Goal: Obtain resource: Download file/media

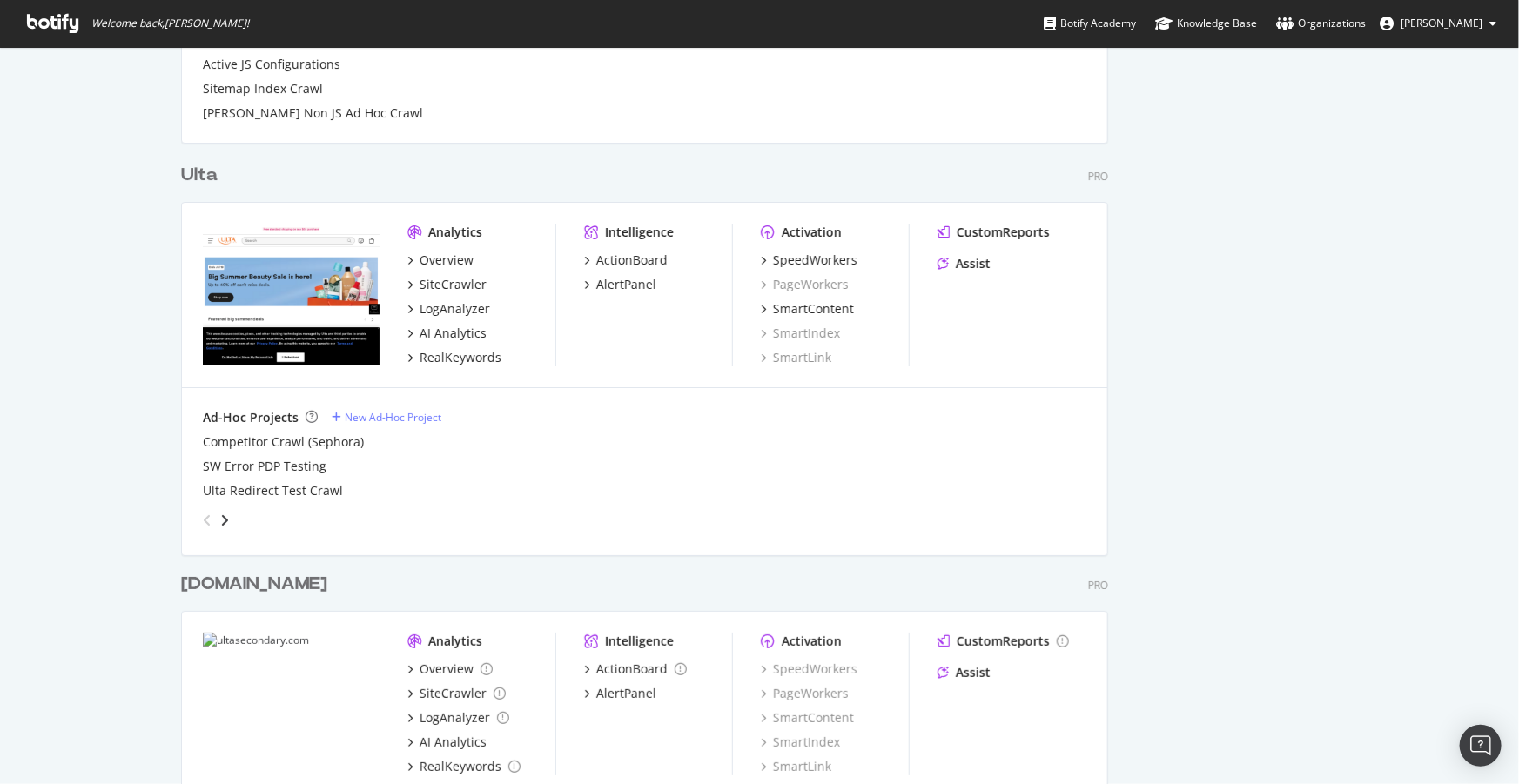
scroll to position [3165, 0]
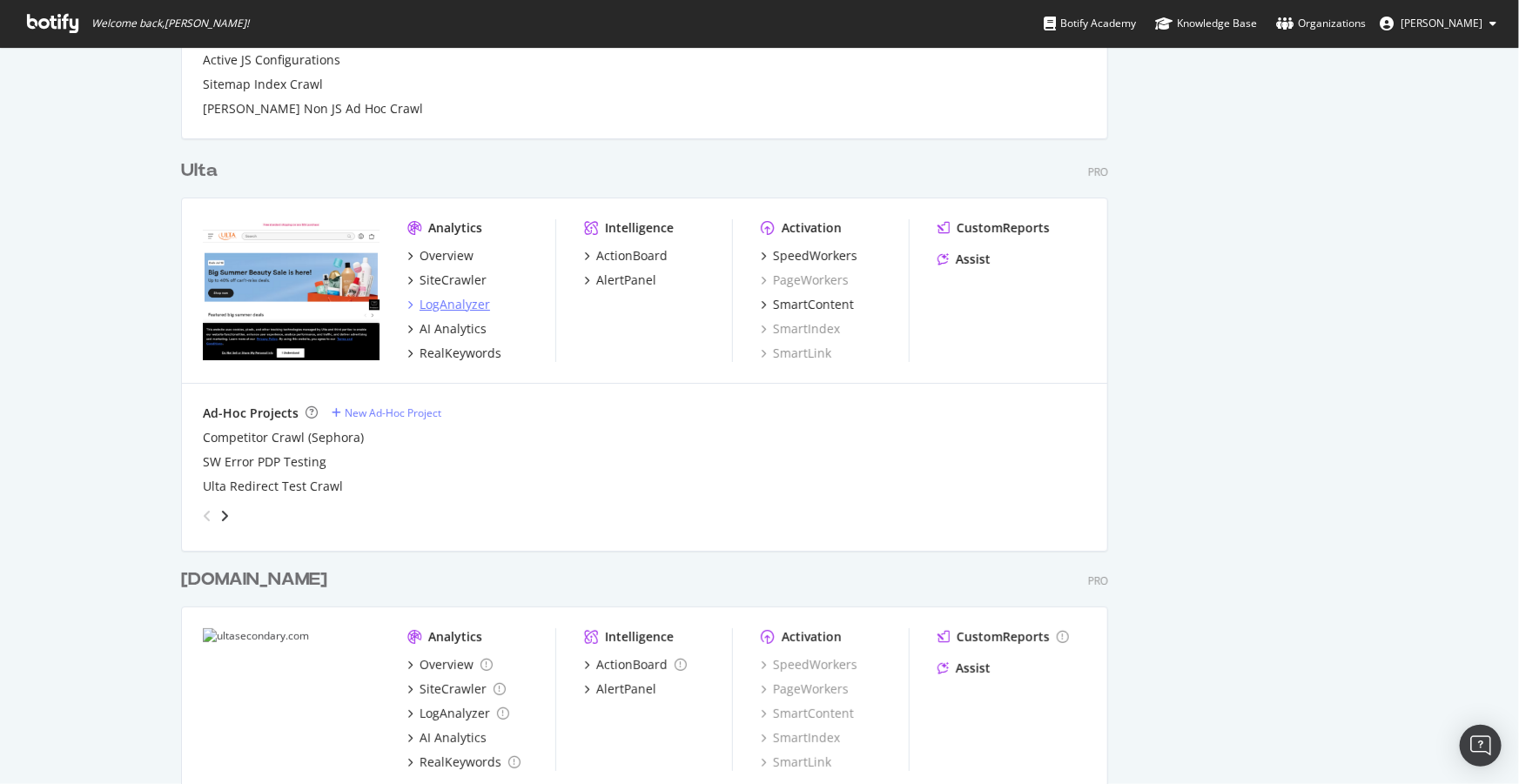
click at [461, 298] on div "LogAnalyzer" at bounding box center [455, 304] width 70 height 18
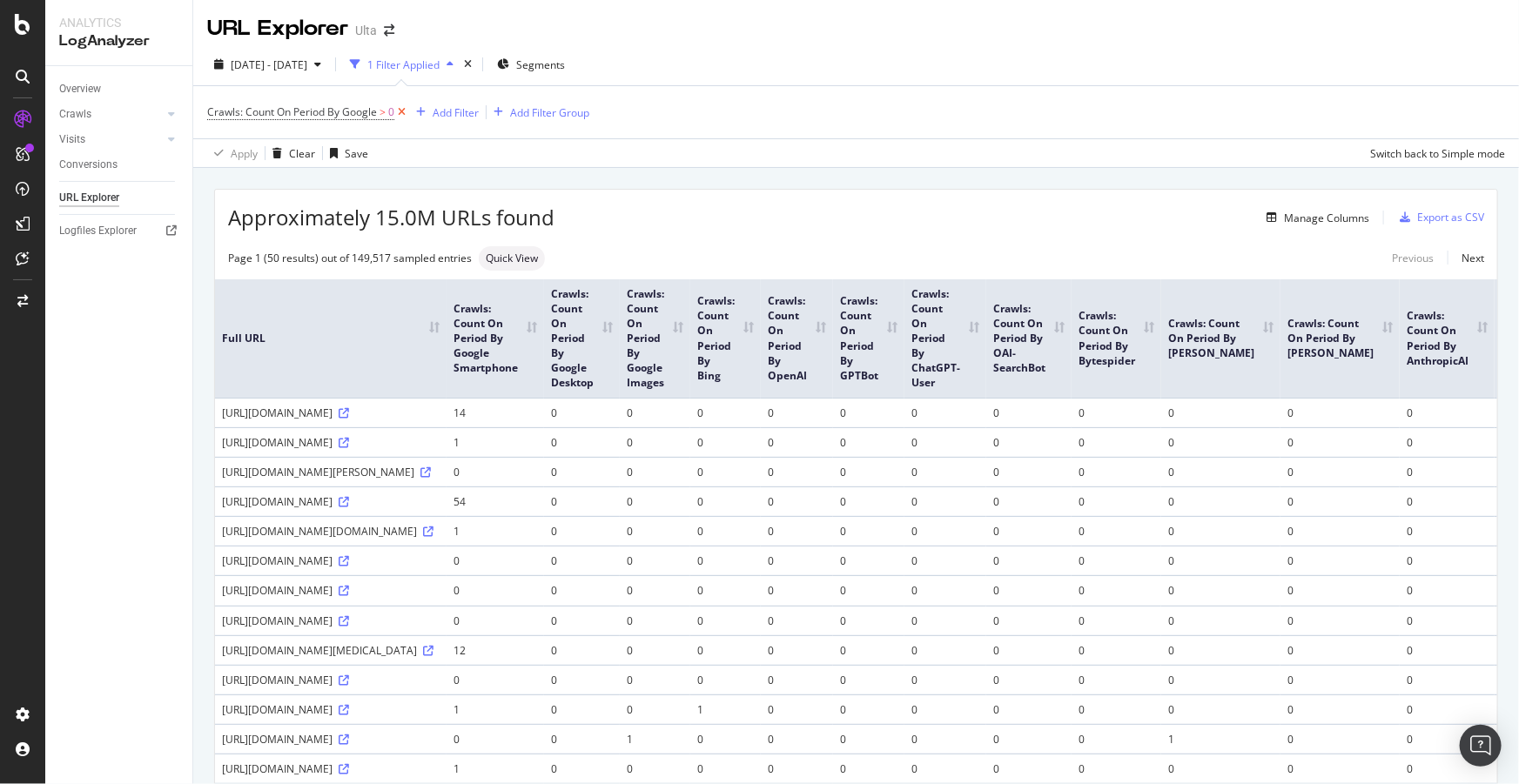
click at [405, 115] on icon at bounding box center [402, 112] width 15 height 18
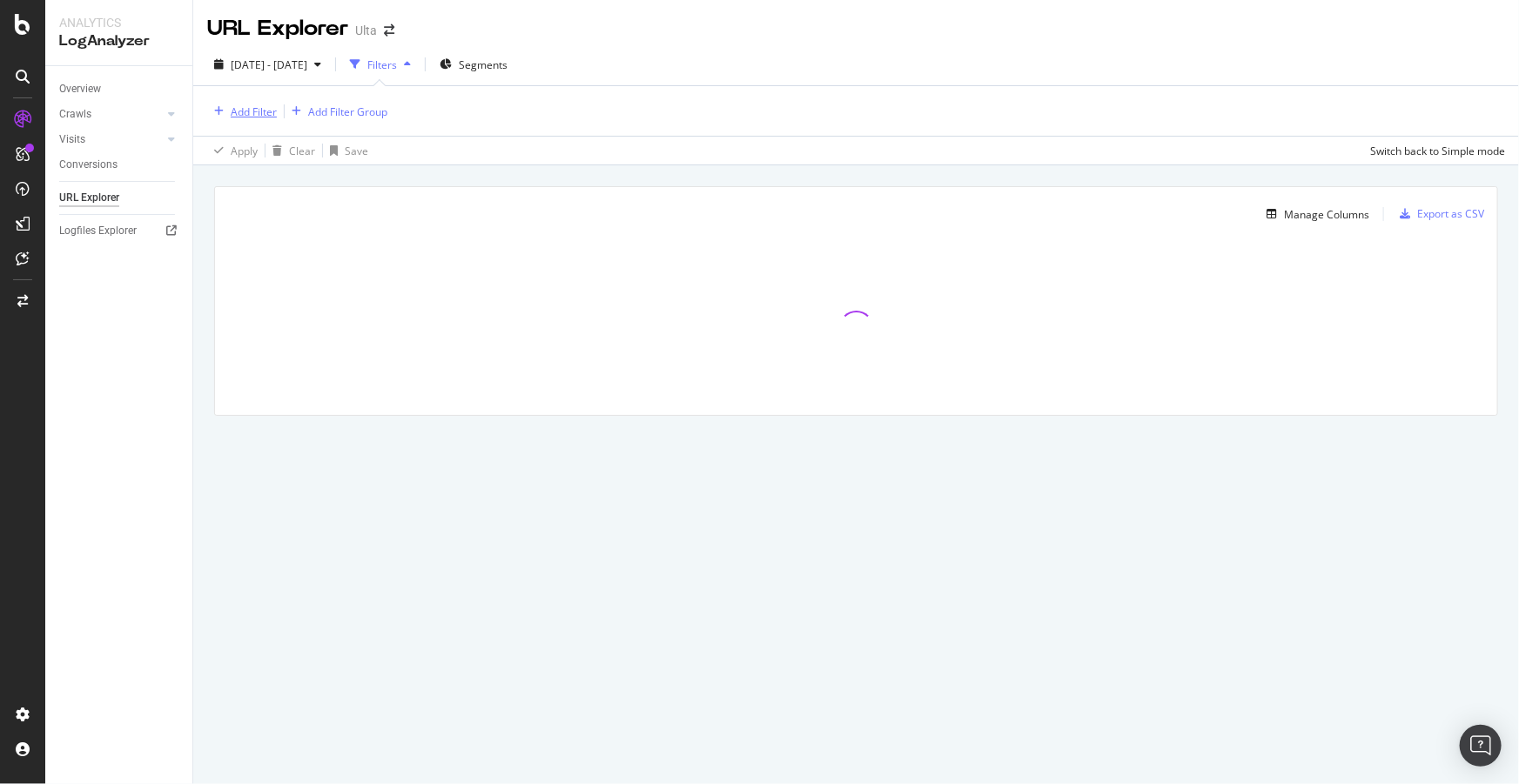
click at [272, 111] on div "Add Filter" at bounding box center [254, 112] width 46 height 15
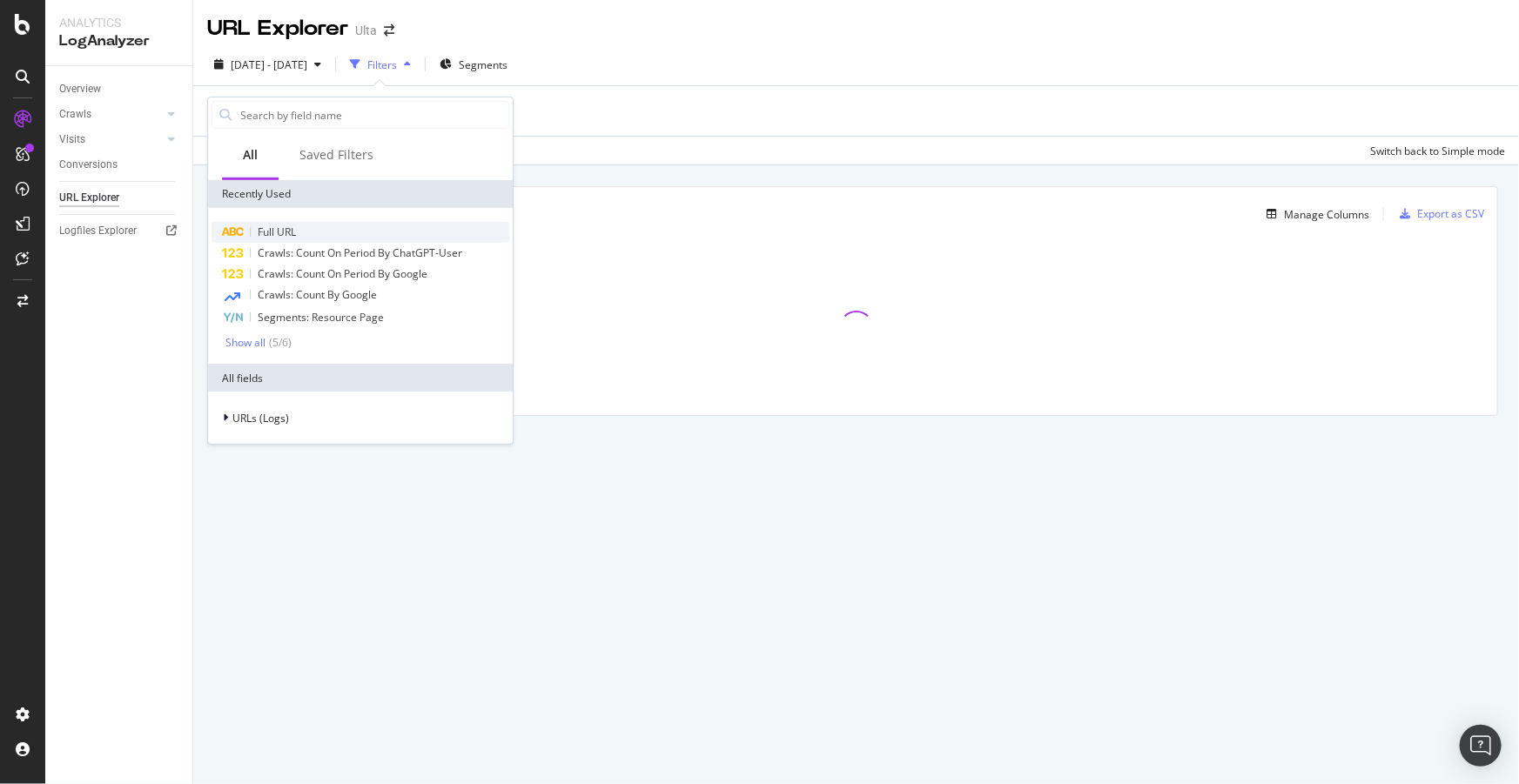
click at [295, 228] on span "Full URL" at bounding box center [276, 232] width 38 height 15
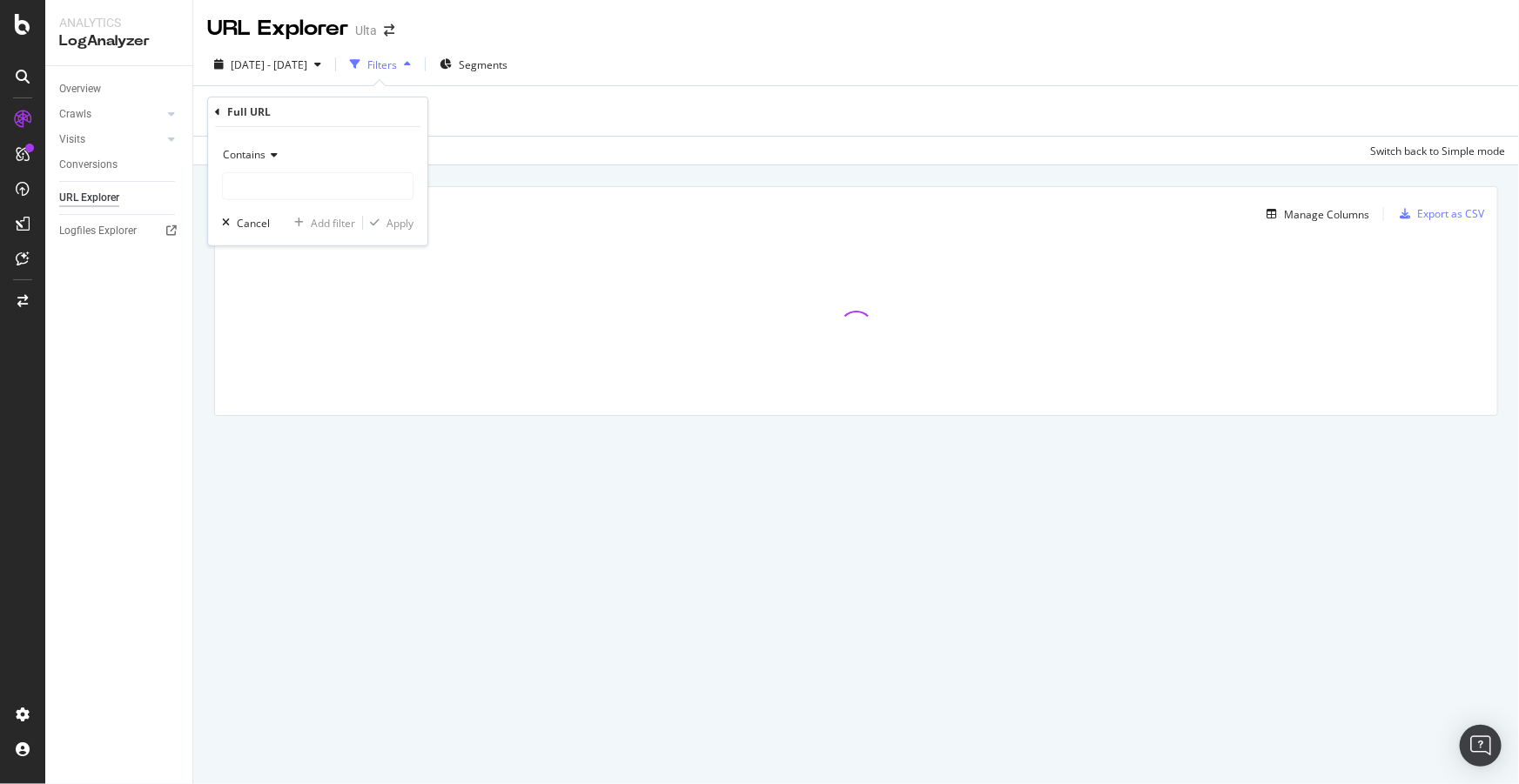
click at [250, 151] on span "Contains" at bounding box center [244, 154] width 43 height 15
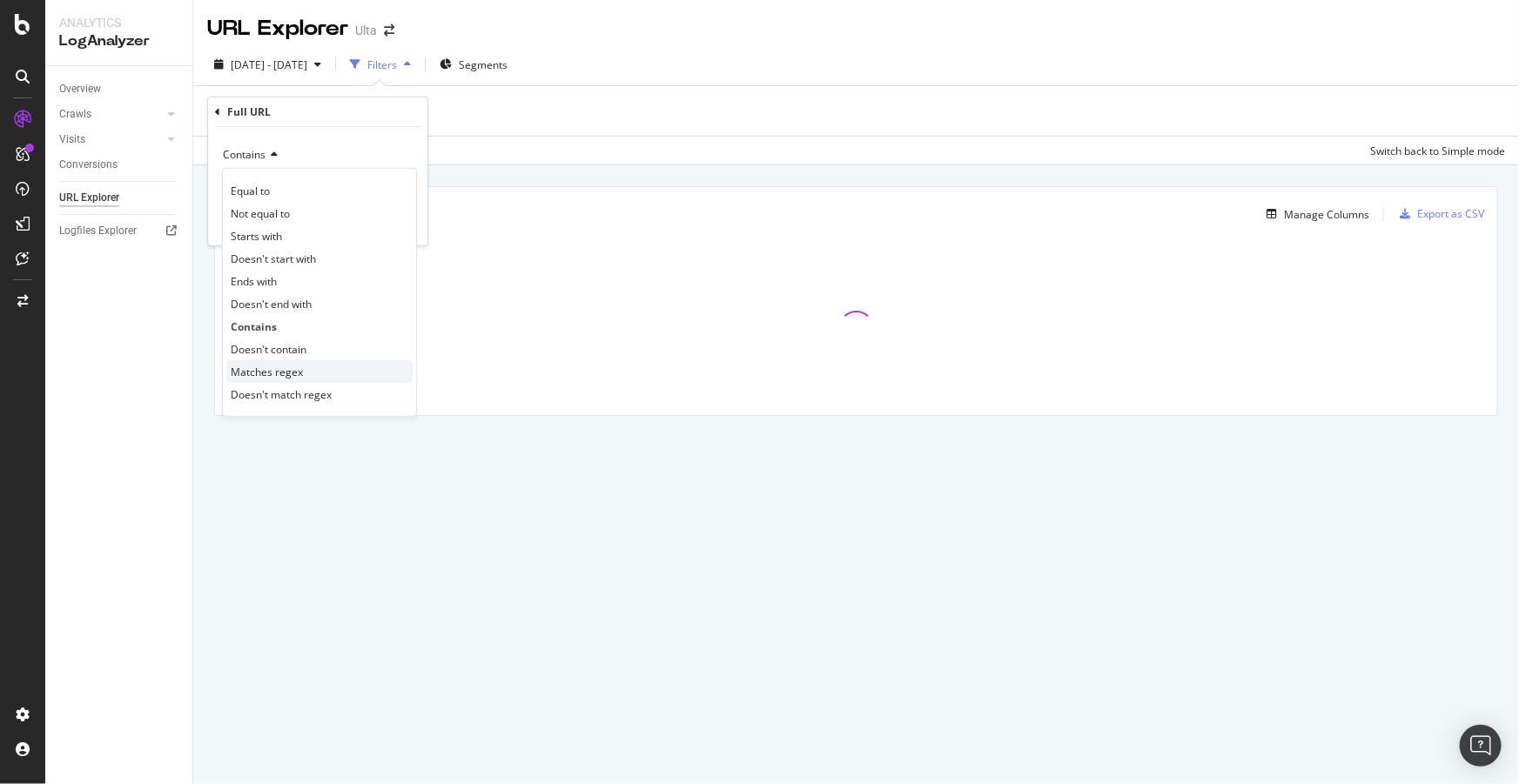
click at [280, 368] on span "Matches regex" at bounding box center [267, 371] width 72 height 15
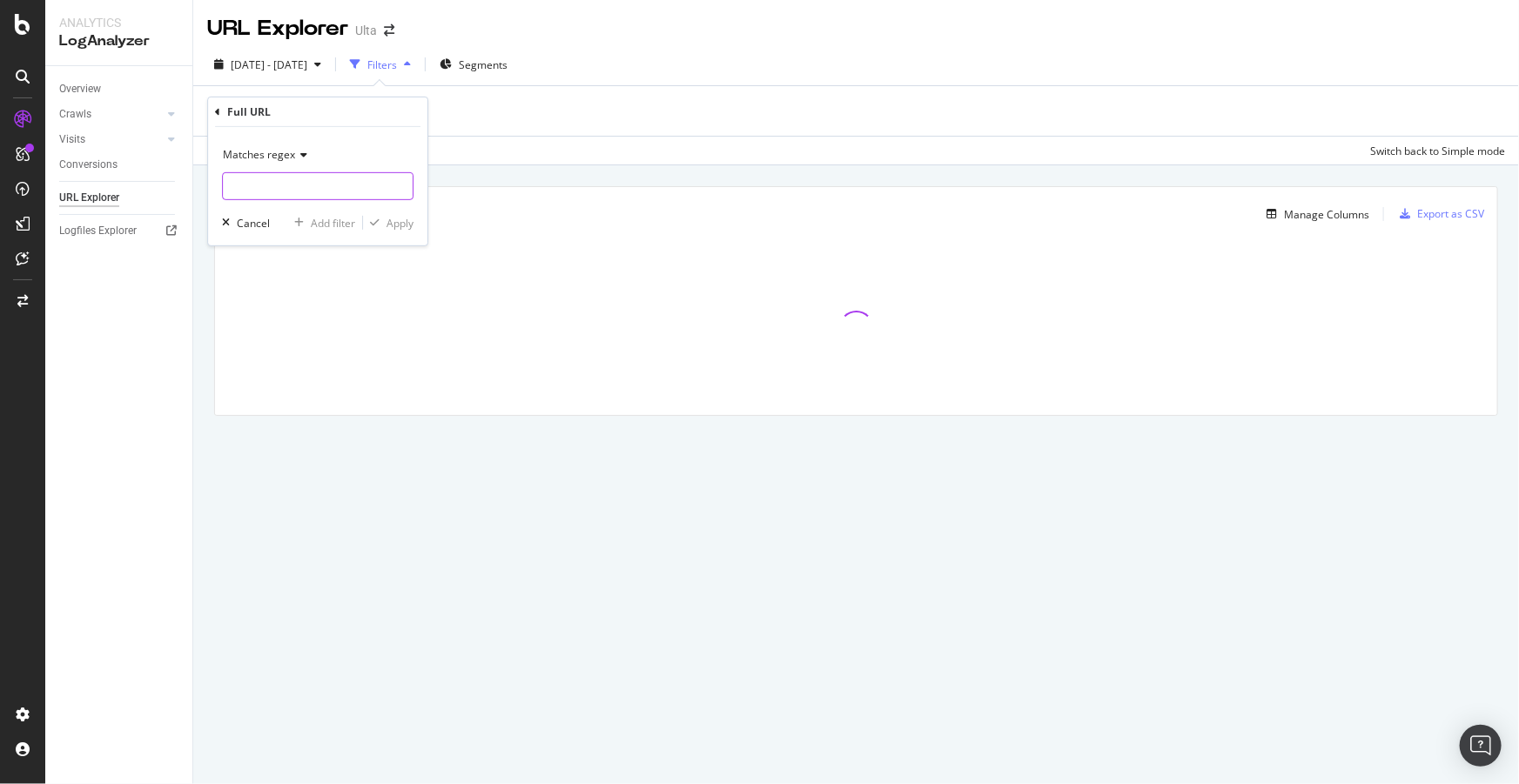
click at [307, 181] on input "text" at bounding box center [317, 187] width 189 height 28
paste input "color\+eyes|benefit|color\+lips|SPF|brush\+type|color\+hair|hair\+brush\+shape|…"
type input "color\+eyes|benefit|color\+lips|SPF|brush\+type|color\+hair|hair\+brush\+shape|…"
click at [387, 220] on div "Apply" at bounding box center [399, 223] width 27 height 15
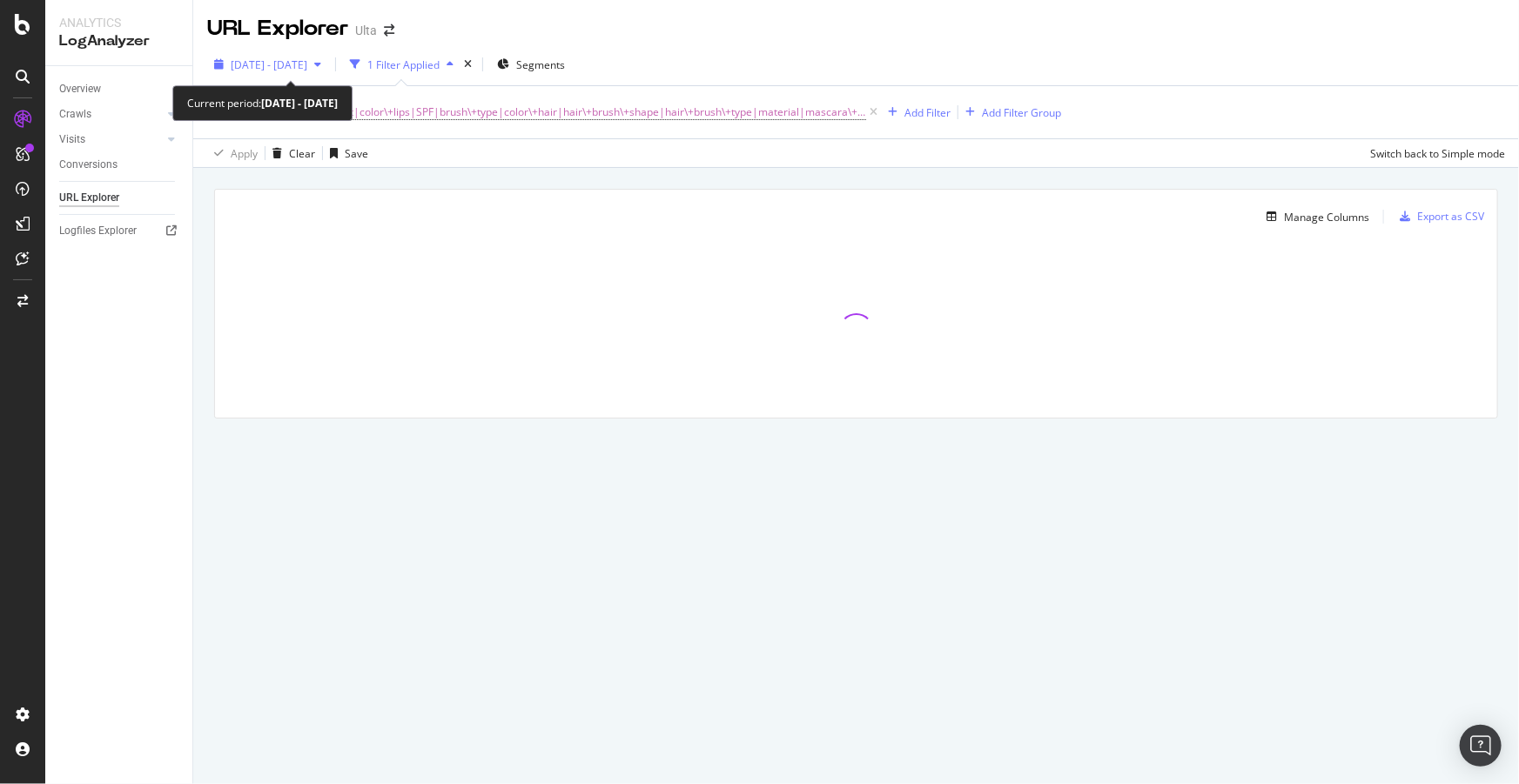
click at [298, 64] on span "[DATE] - [DATE]" at bounding box center [269, 65] width 77 height 15
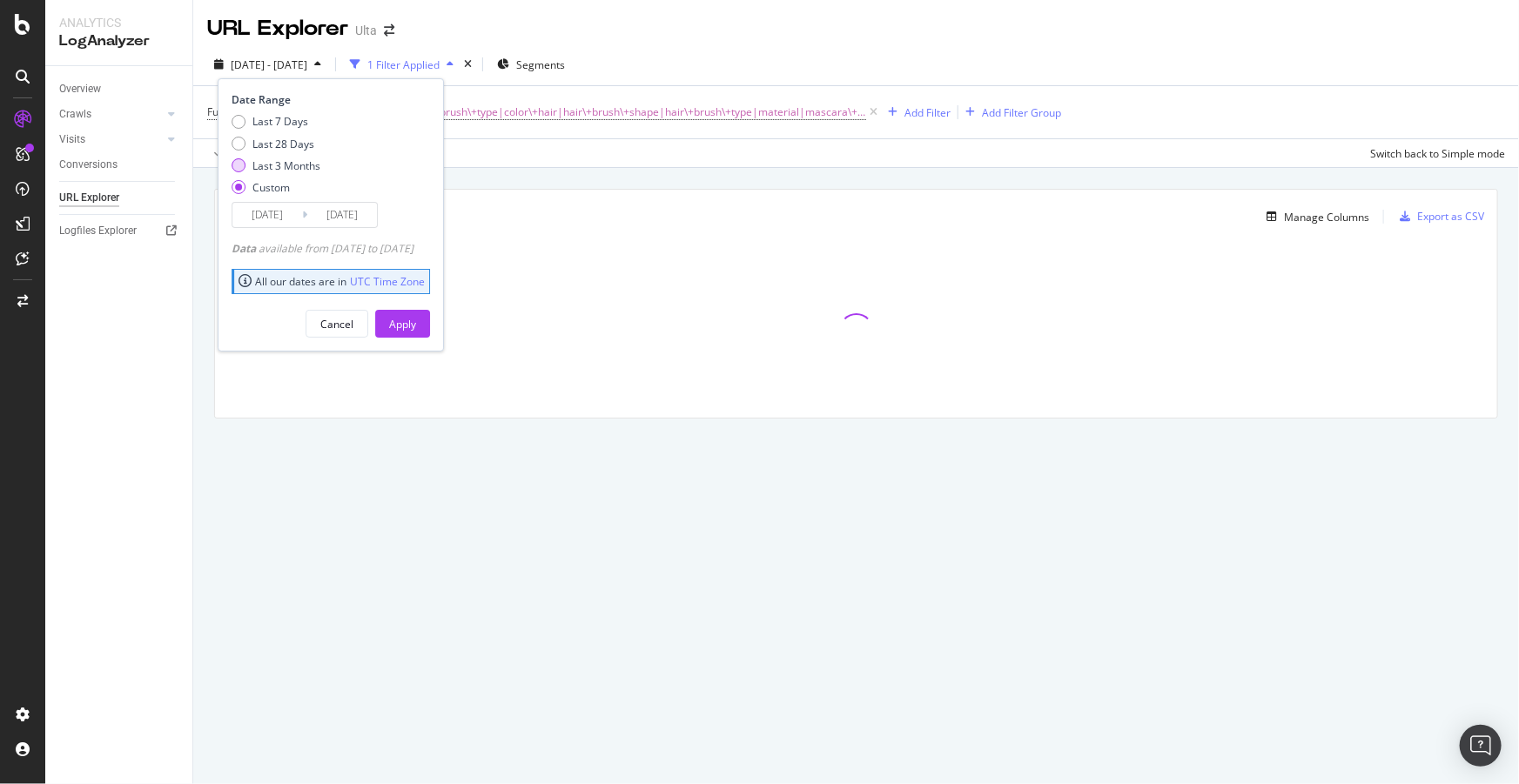
click at [299, 166] on div "Last 3 Months" at bounding box center [286, 166] width 68 height 15
type input "[DATE]"
click at [408, 313] on button "Apply" at bounding box center [402, 323] width 55 height 28
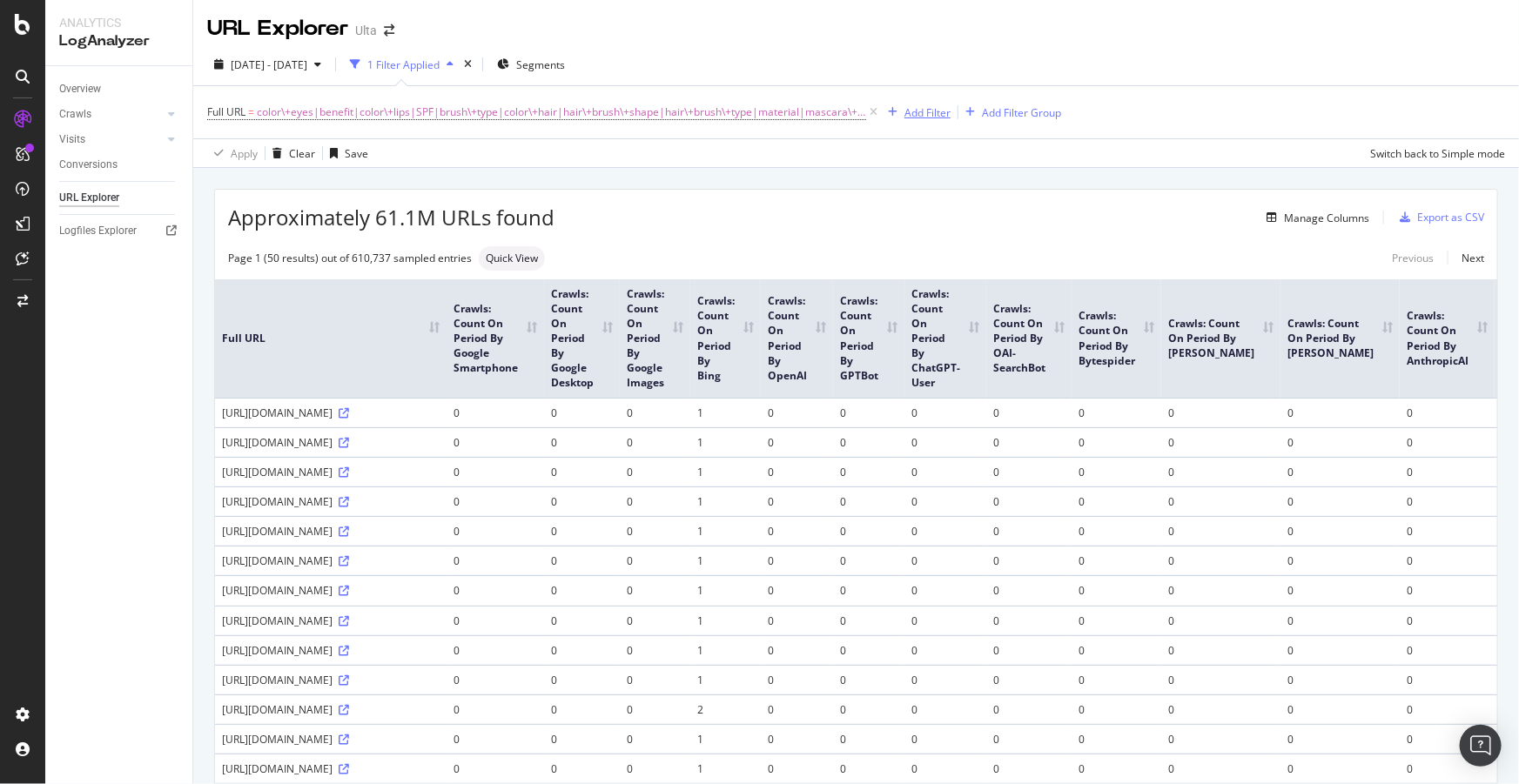
click at [910, 111] on div "Add Filter" at bounding box center [928, 113] width 46 height 15
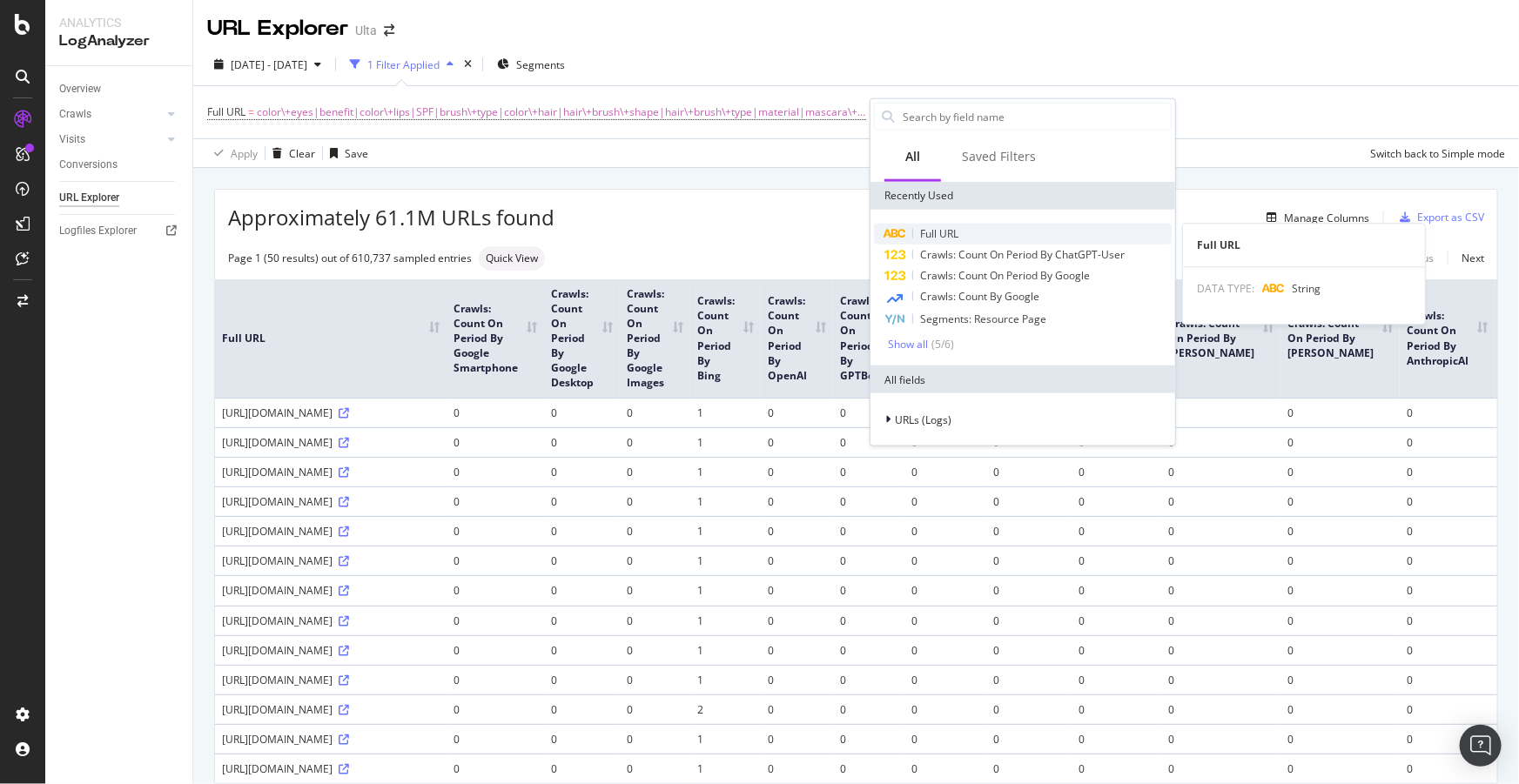
click at [920, 223] on div "Full URL" at bounding box center [1023, 234] width 298 height 21
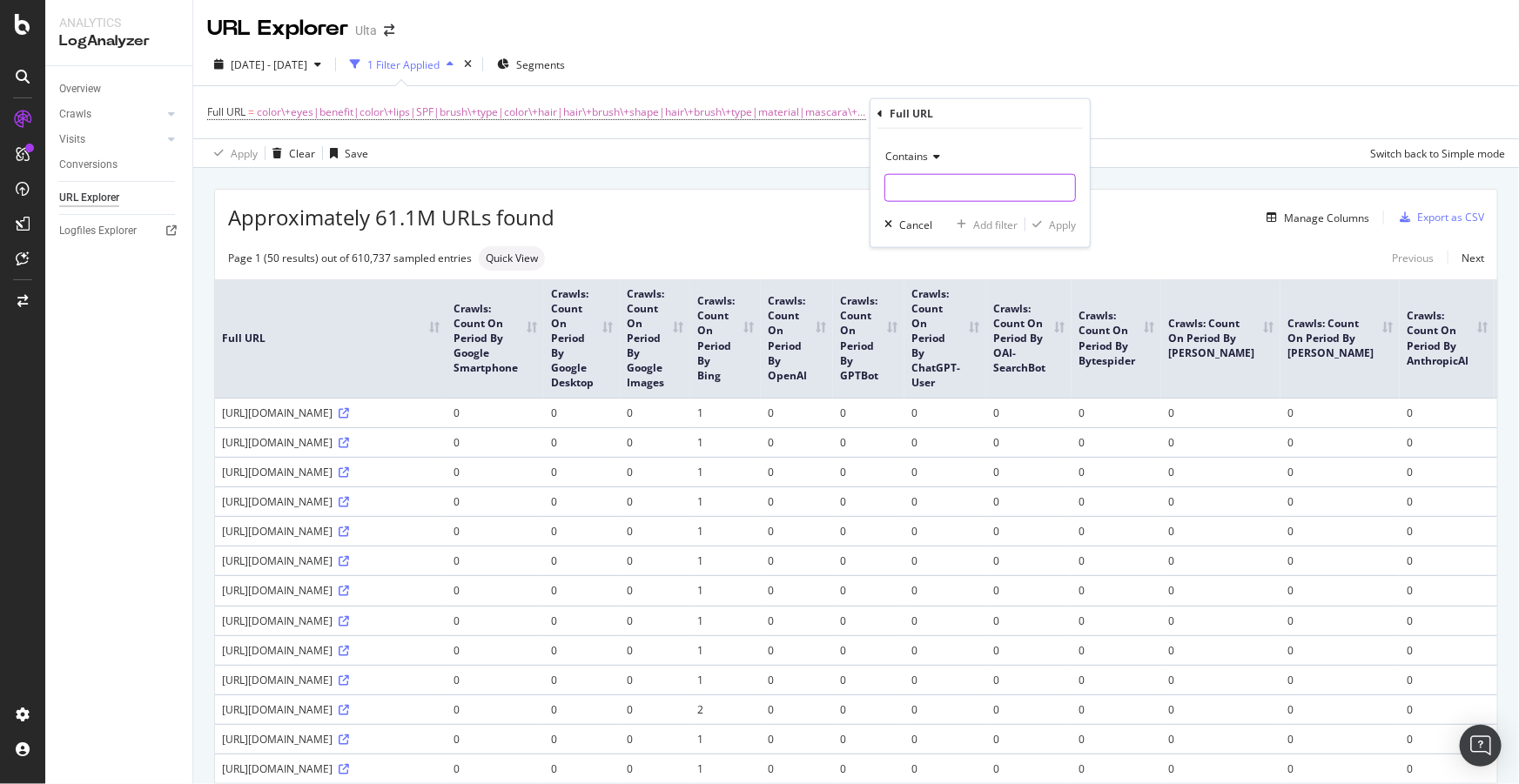
click at [930, 181] on input "text" at bounding box center [979, 187] width 189 height 28
type input "sh"
click at [921, 224] on div "Cancel" at bounding box center [916, 224] width 33 height 15
click at [993, 105] on div "Add Filter Group" at bounding box center [1022, 113] width 79 height 15
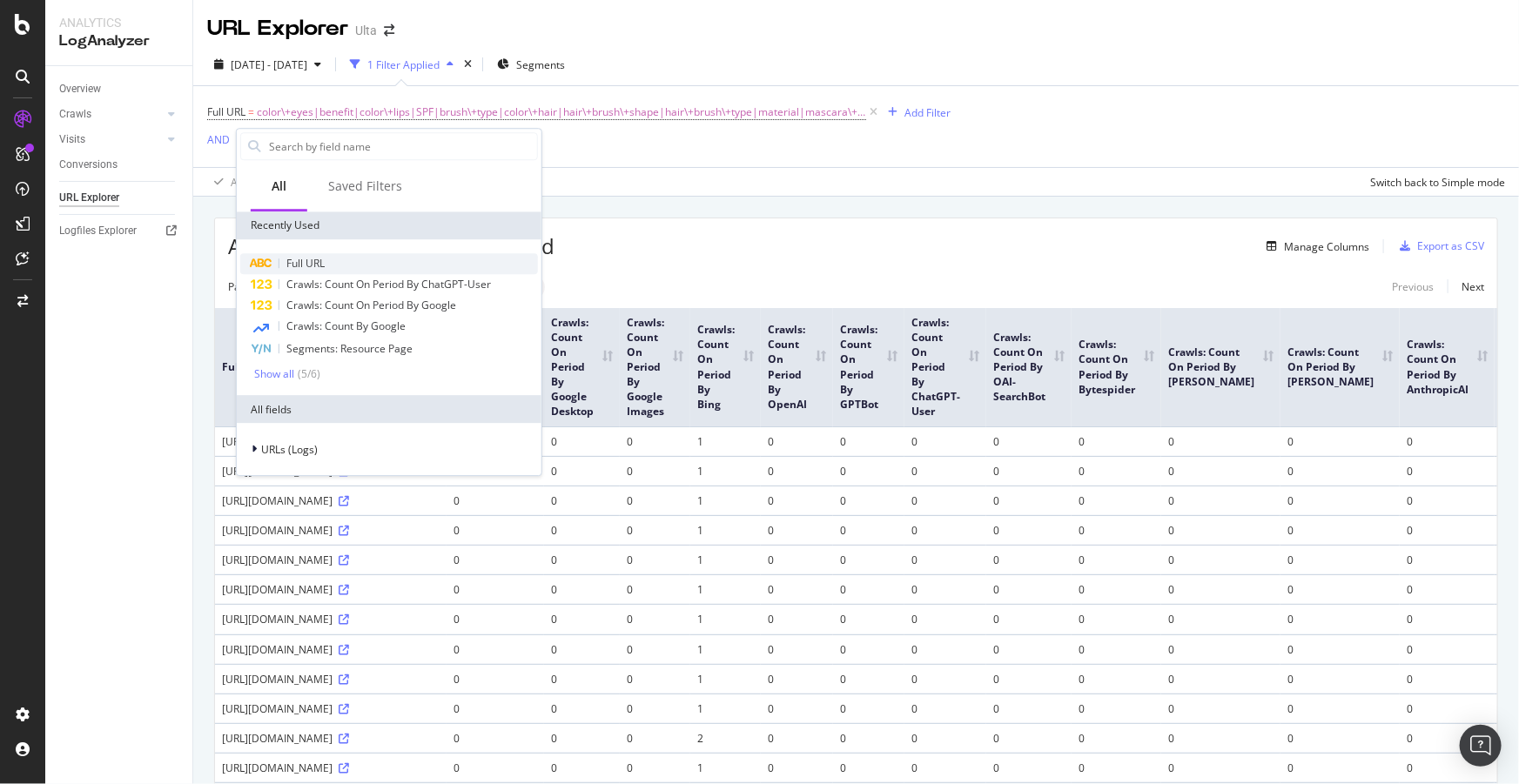
click at [319, 263] on span "Full URL" at bounding box center [305, 263] width 38 height 15
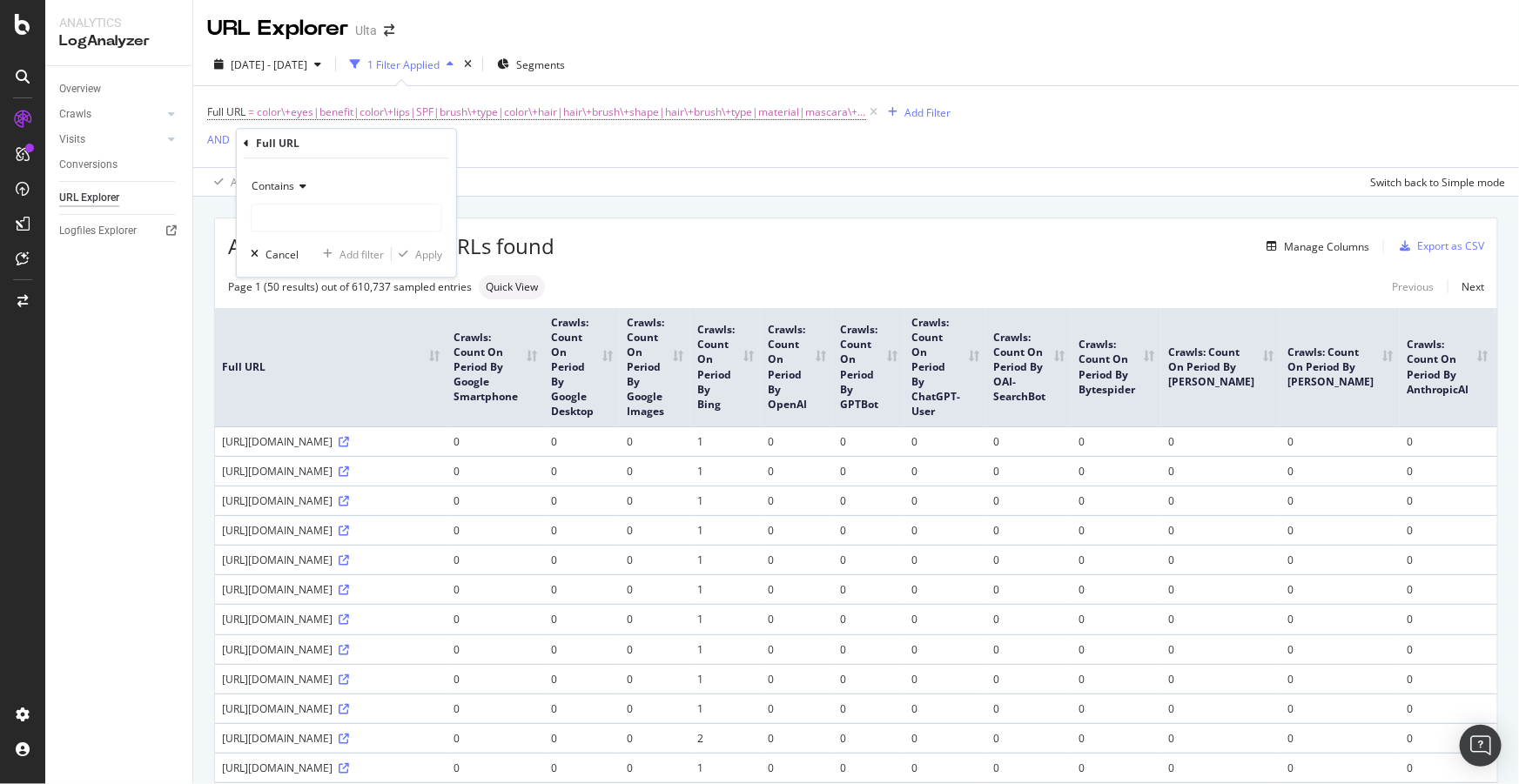
click at [293, 180] on span "Contains" at bounding box center [273, 186] width 43 height 15
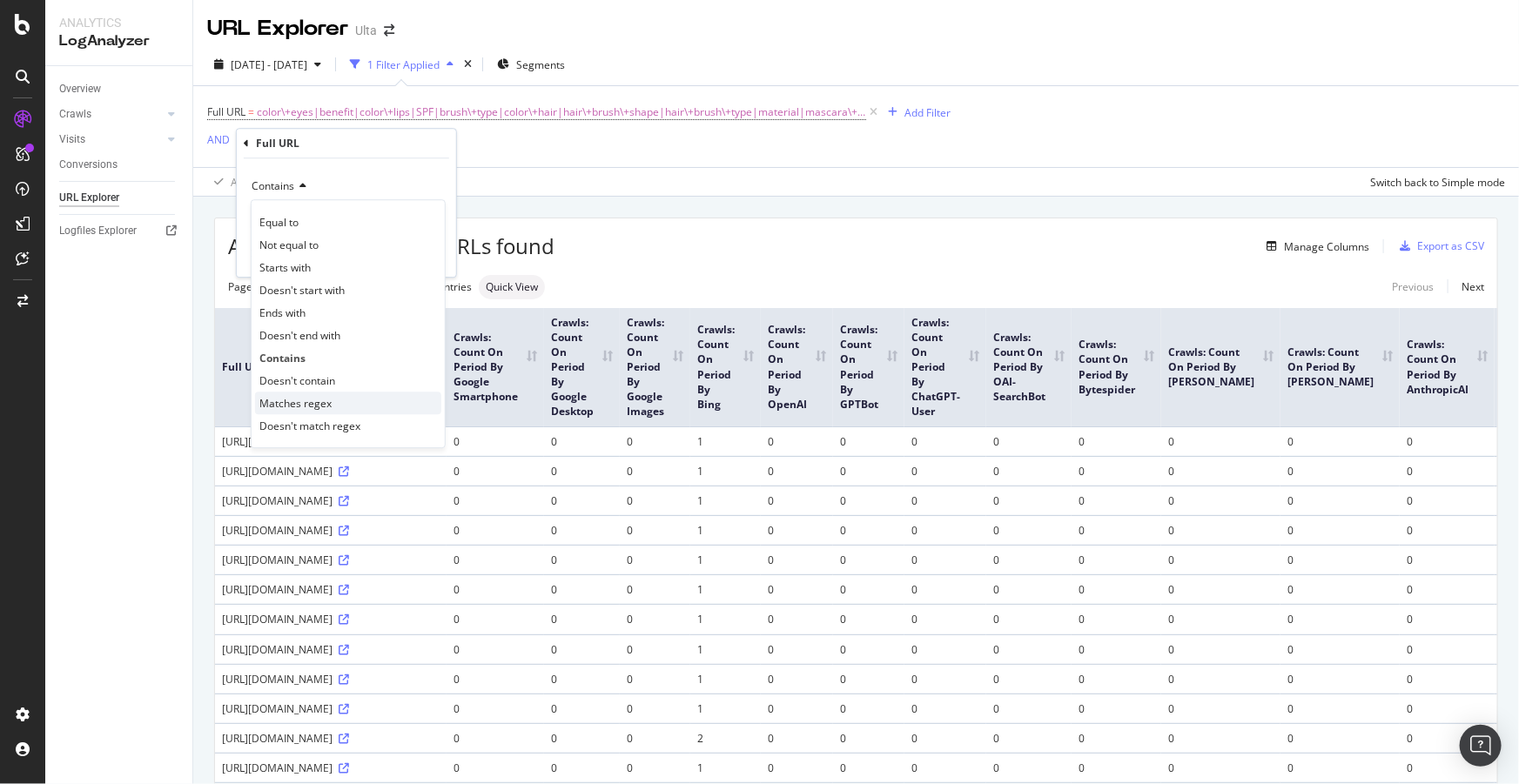
click at [298, 407] on span "Matches regex" at bounding box center [296, 404] width 72 height 15
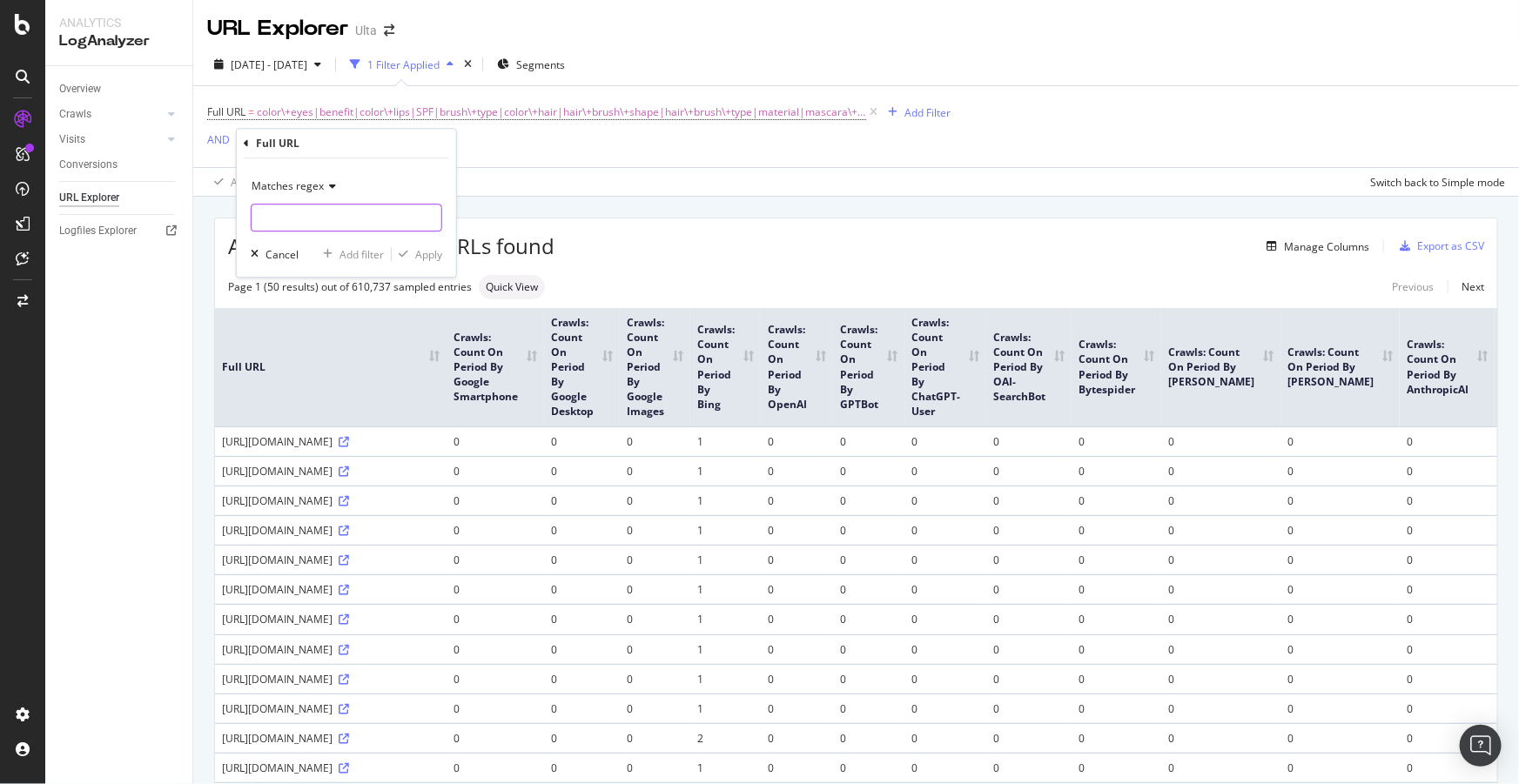
click at [319, 218] on input "text" at bounding box center [346, 218] width 189 height 28
type input "/brand/|/shop/|/promotion"
click at [427, 257] on div "Apply" at bounding box center [429, 255] width 27 height 15
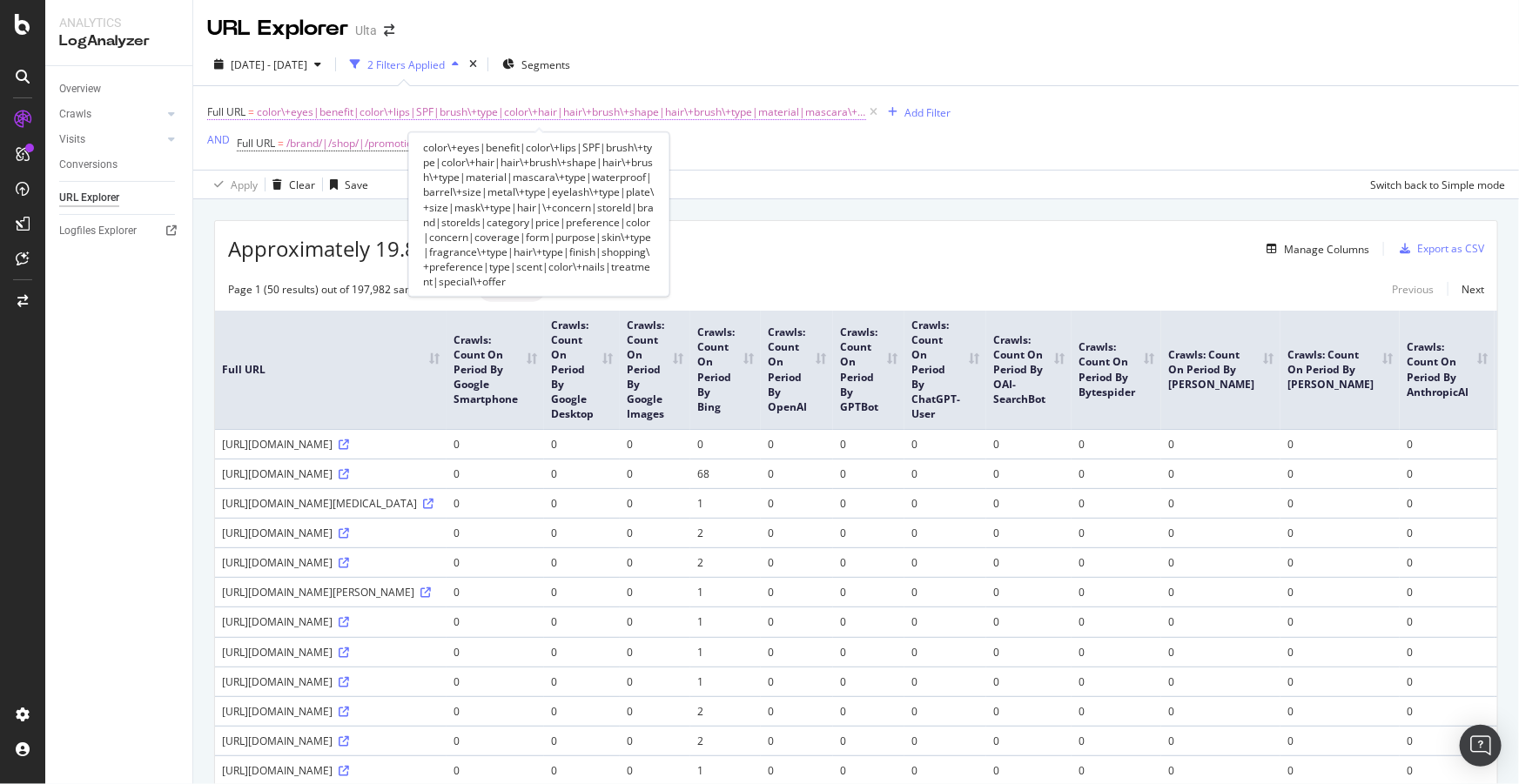
click at [802, 117] on span "color\+eyes|benefit|color\+lips|SPF|brush\+type|color\+hair|hair\+brush\+shape|…" at bounding box center [562, 112] width 610 height 24
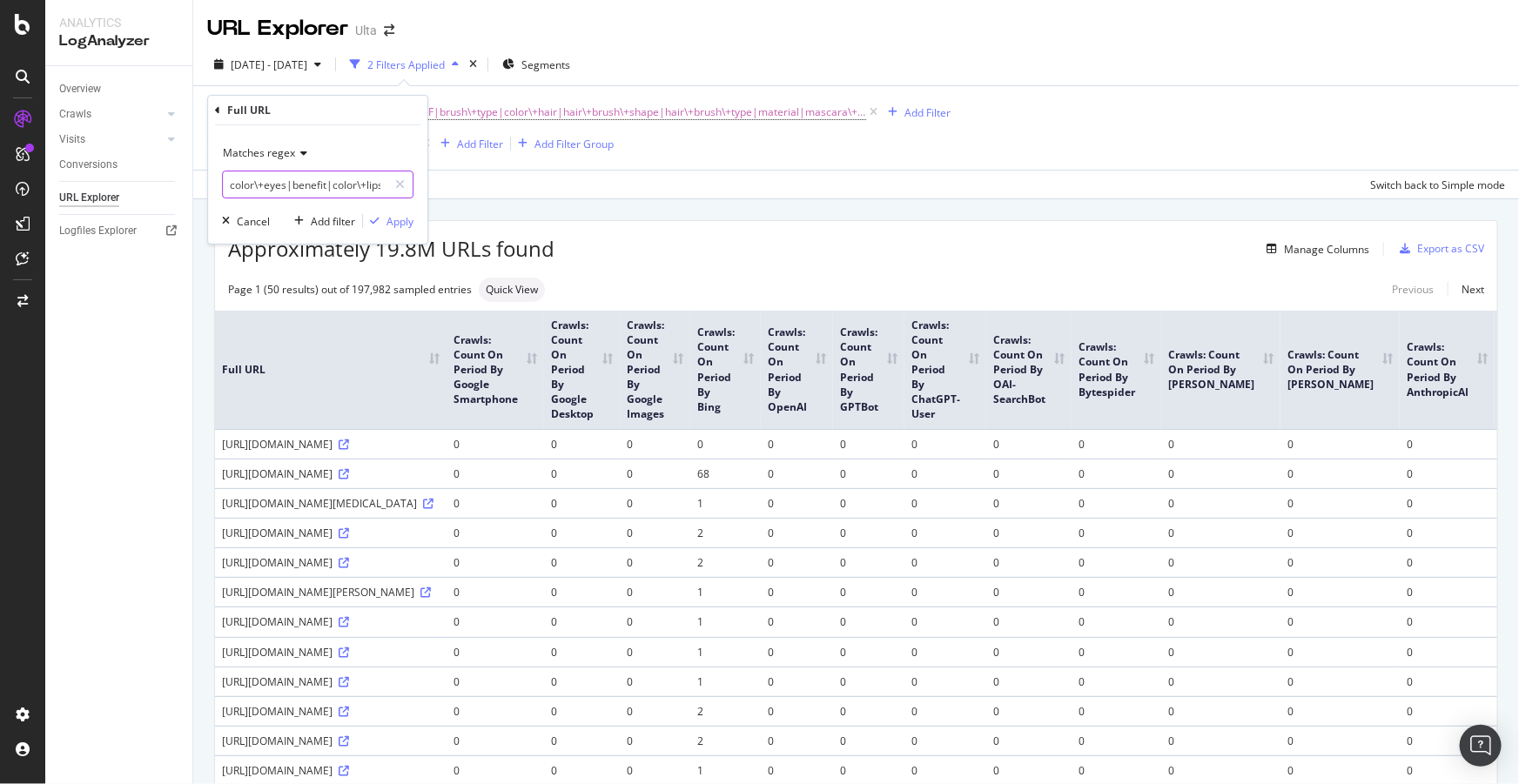
click at [283, 188] on input "color\+eyes|benefit|color\+lips|SPF|brush\+type|color\+hair|hair\+brush\+shape|…" at bounding box center [305, 185] width 164 height 28
click at [905, 44] on div "[DATE] - [DATE] 2 Filters Applied Segments Full URL = color\+eyes|benefit|color…" at bounding box center [856, 121] width 1326 height 156
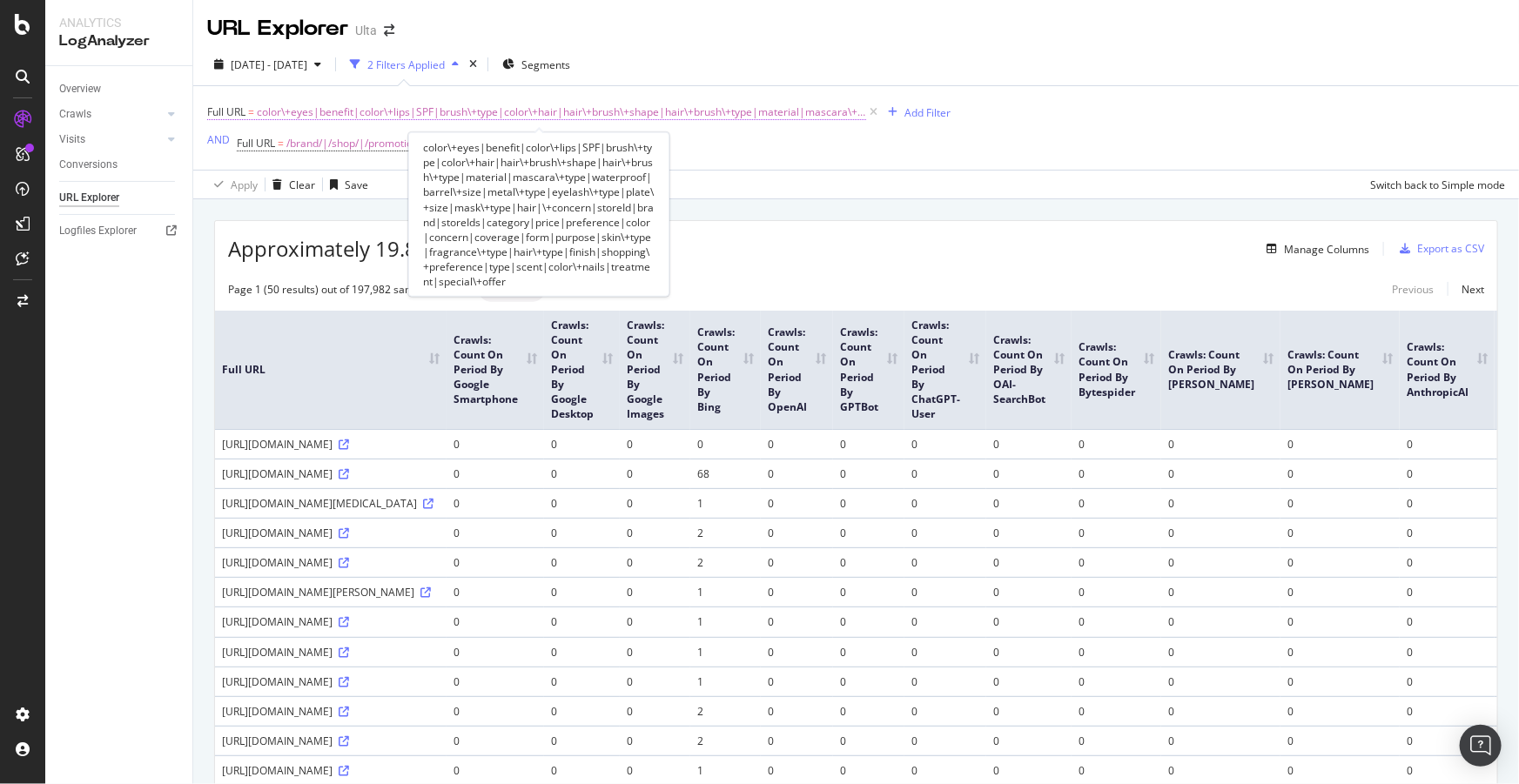
click at [714, 110] on span "color\+eyes|benefit|color\+lips|SPF|brush\+type|color\+hair|hair\+brush\+shape|…" at bounding box center [562, 112] width 610 height 24
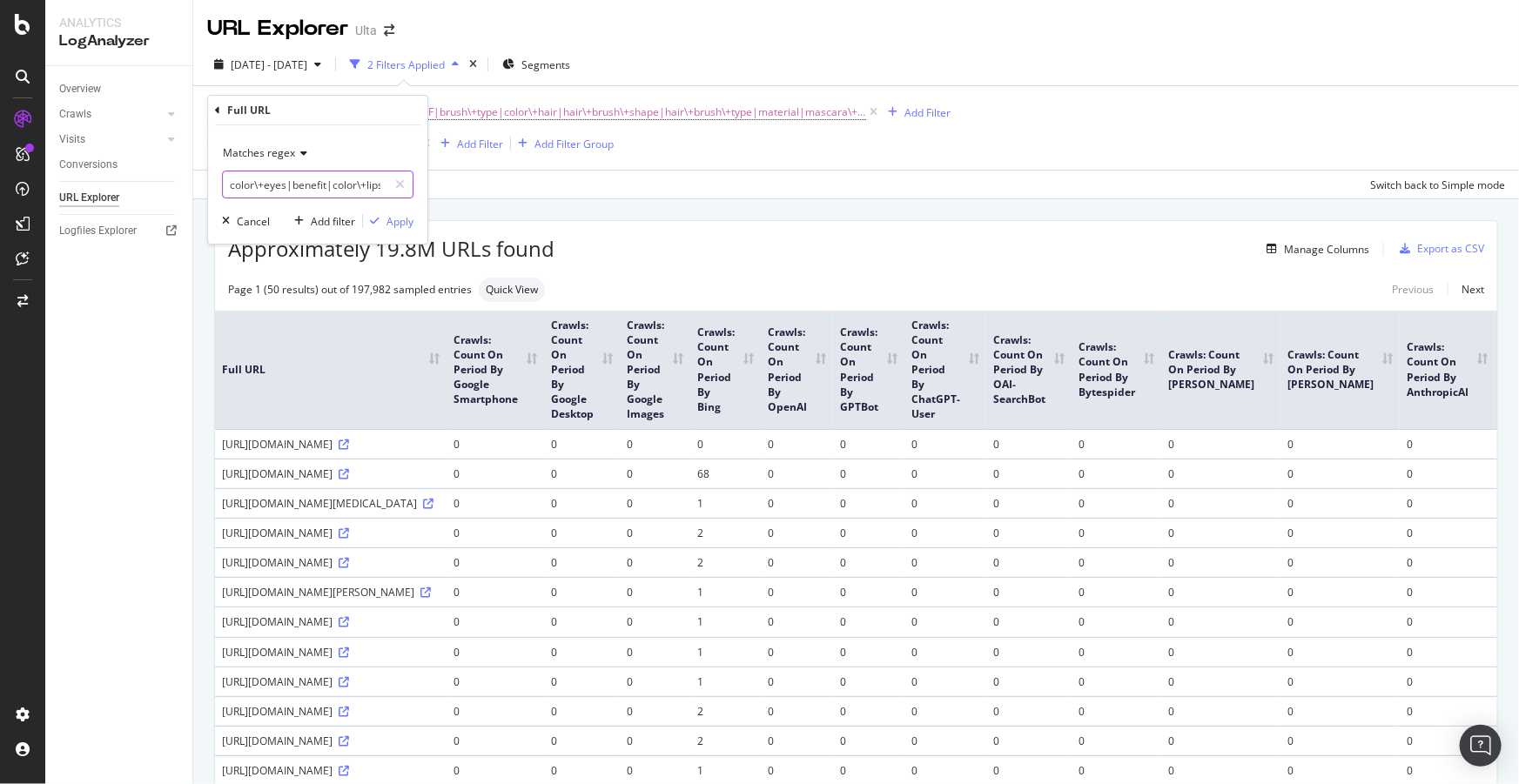
click at [359, 183] on input "color\+eyes|benefit|color\+lips|SPF|brush\+type|color\+hair|hair\+brush\+shape|…" at bounding box center [305, 185] width 164 height 28
type input "color\+eyes|benefit|color\+lips|SPF|brush\+type|color\+hair|hair\+brush\+shape|…"
click at [218, 111] on icon at bounding box center [218, 110] width 6 height 10
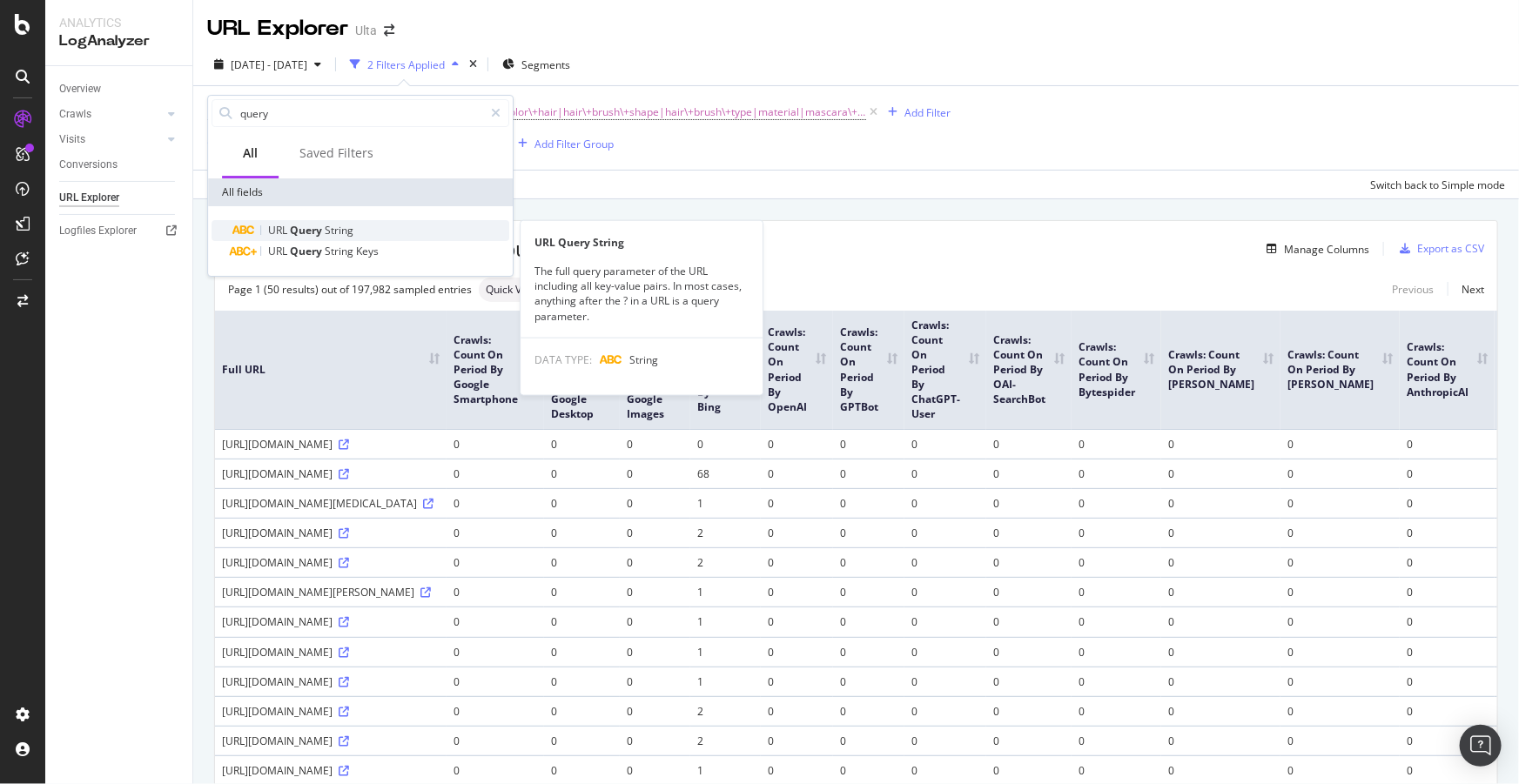
type input "query"
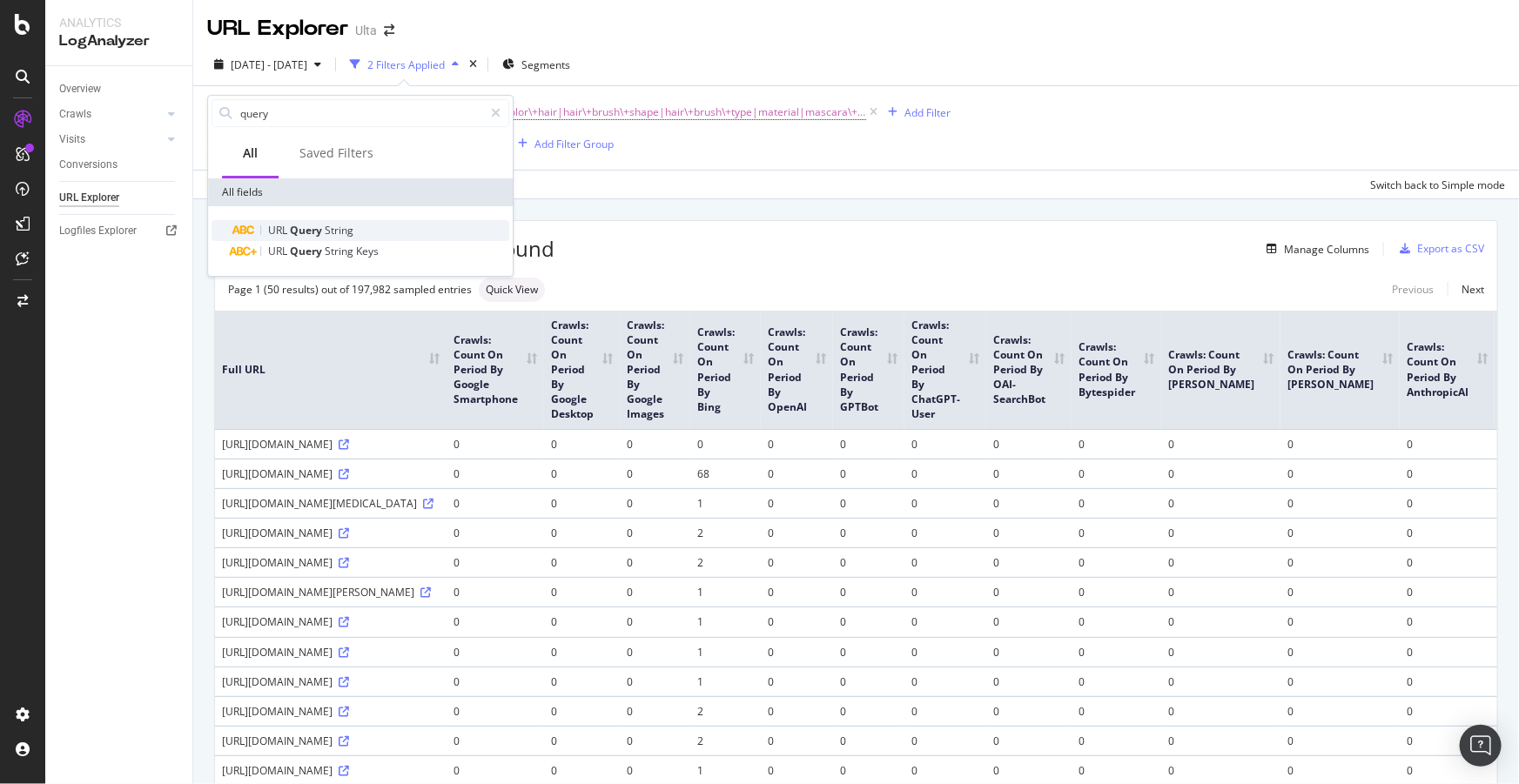
click at [343, 226] on span "String" at bounding box center [339, 230] width 29 height 15
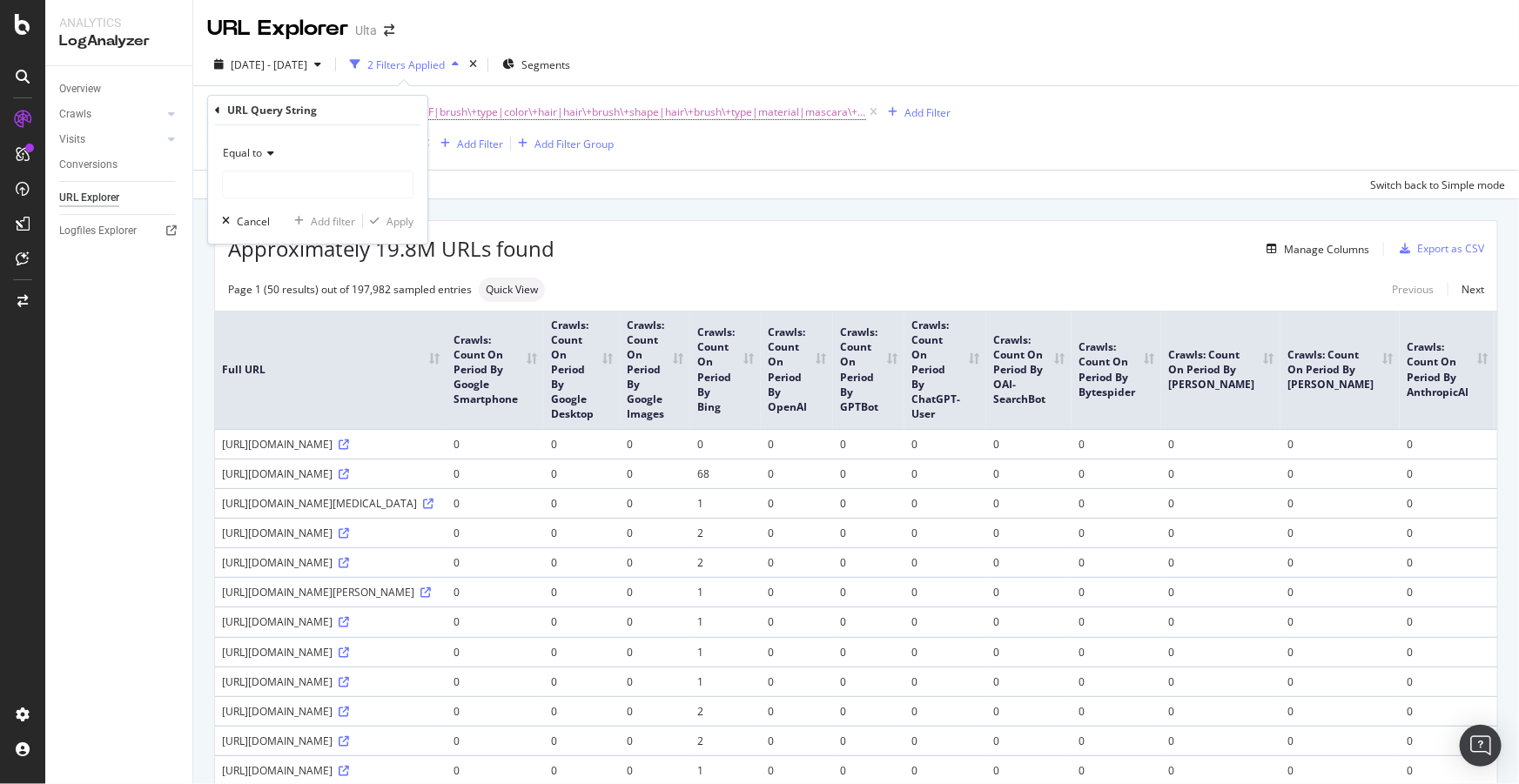
click at [261, 154] on span "Equal to" at bounding box center [242, 152] width 39 height 15
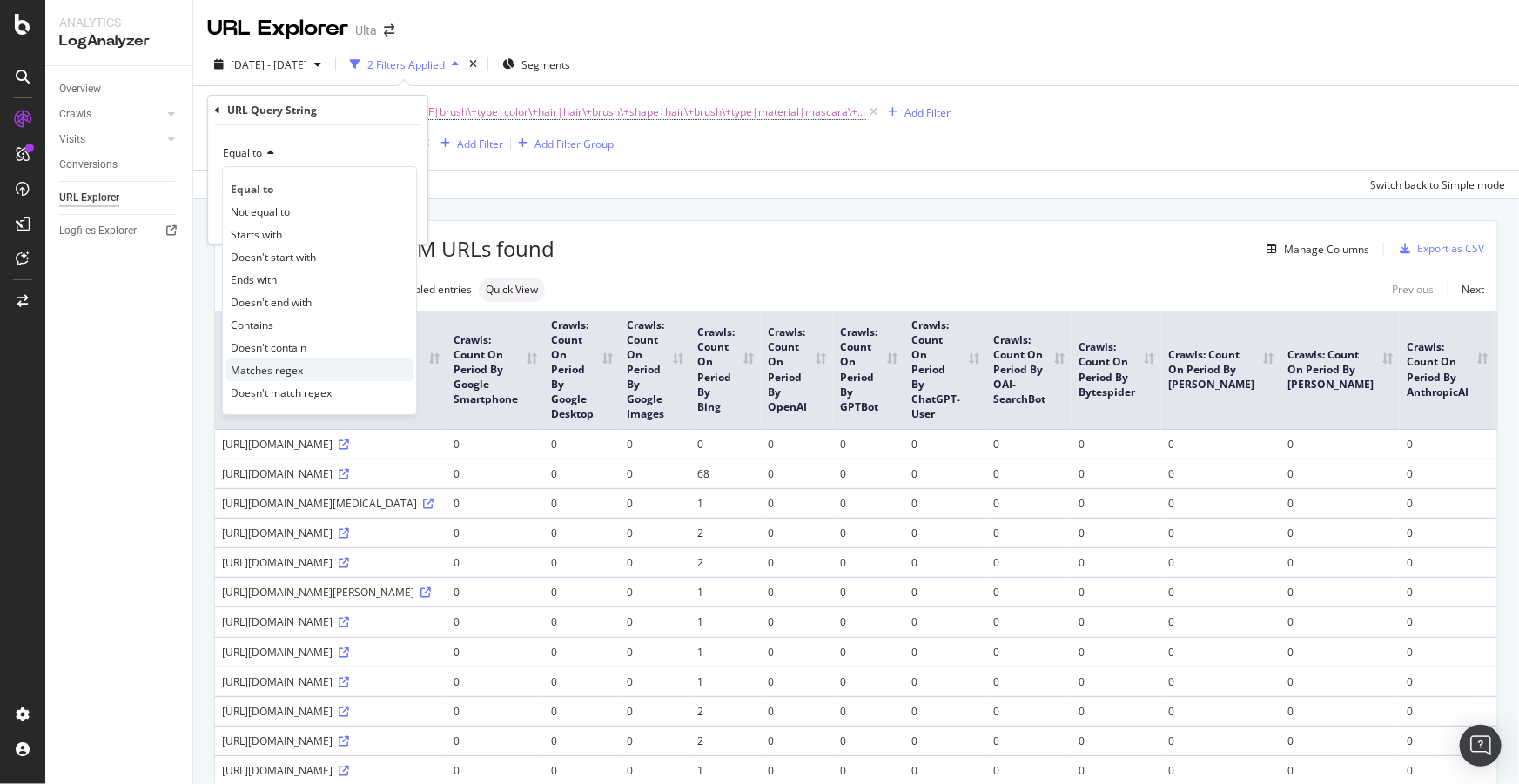
click at [301, 366] on span "Matches regex" at bounding box center [267, 370] width 72 height 15
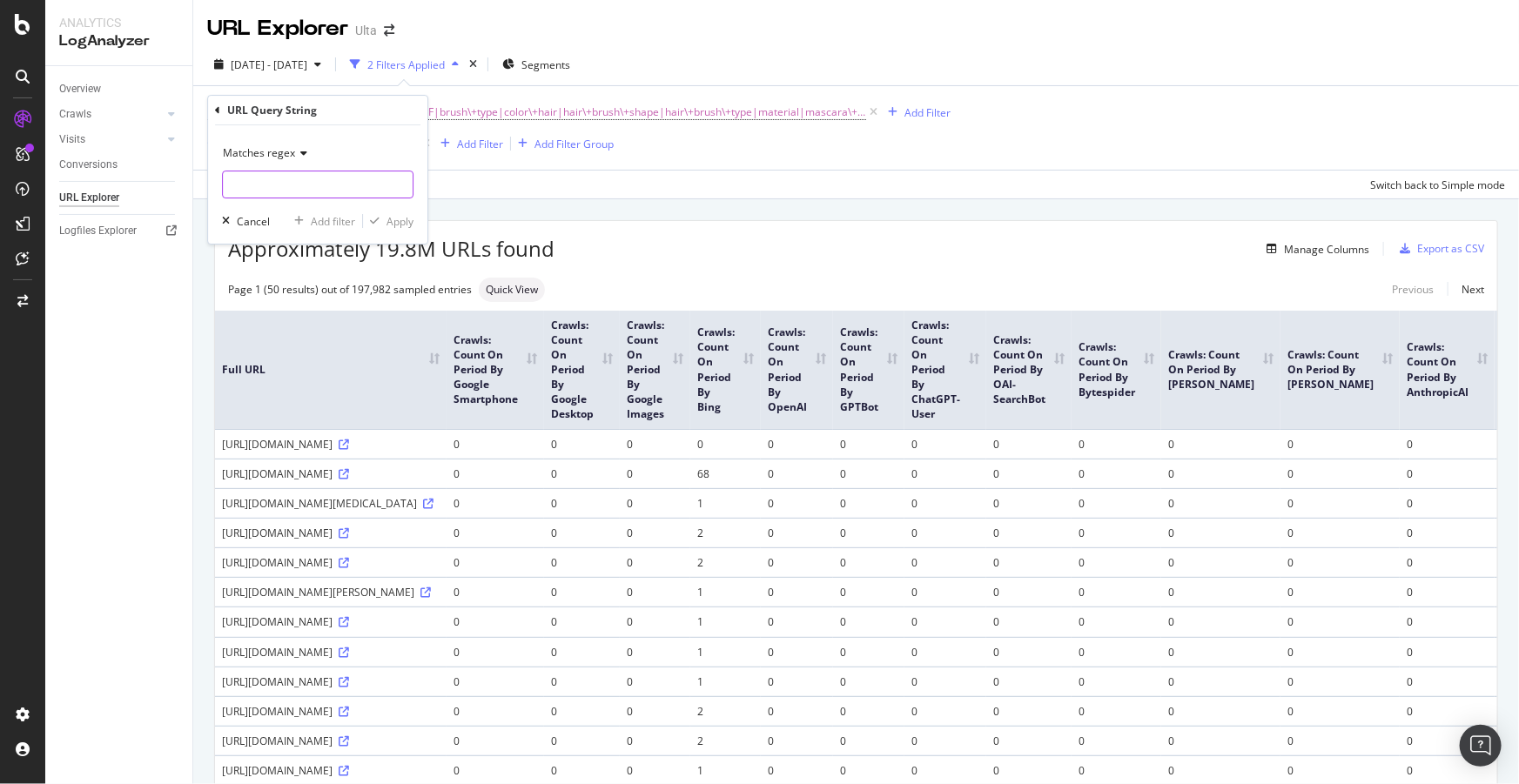
click at [258, 185] on input "text" at bounding box center [317, 185] width 189 height 28
paste input "color\+eyes|benefit|color\+lips|SPF|brush\+type|color\+hair|hair\+brush\+shape|…"
type input "color\+eyes|benefit|color\+lips|SPF|brush\+type|color\+hair|hair\+brush\+shape|…"
click at [394, 218] on div "Apply" at bounding box center [399, 222] width 27 height 15
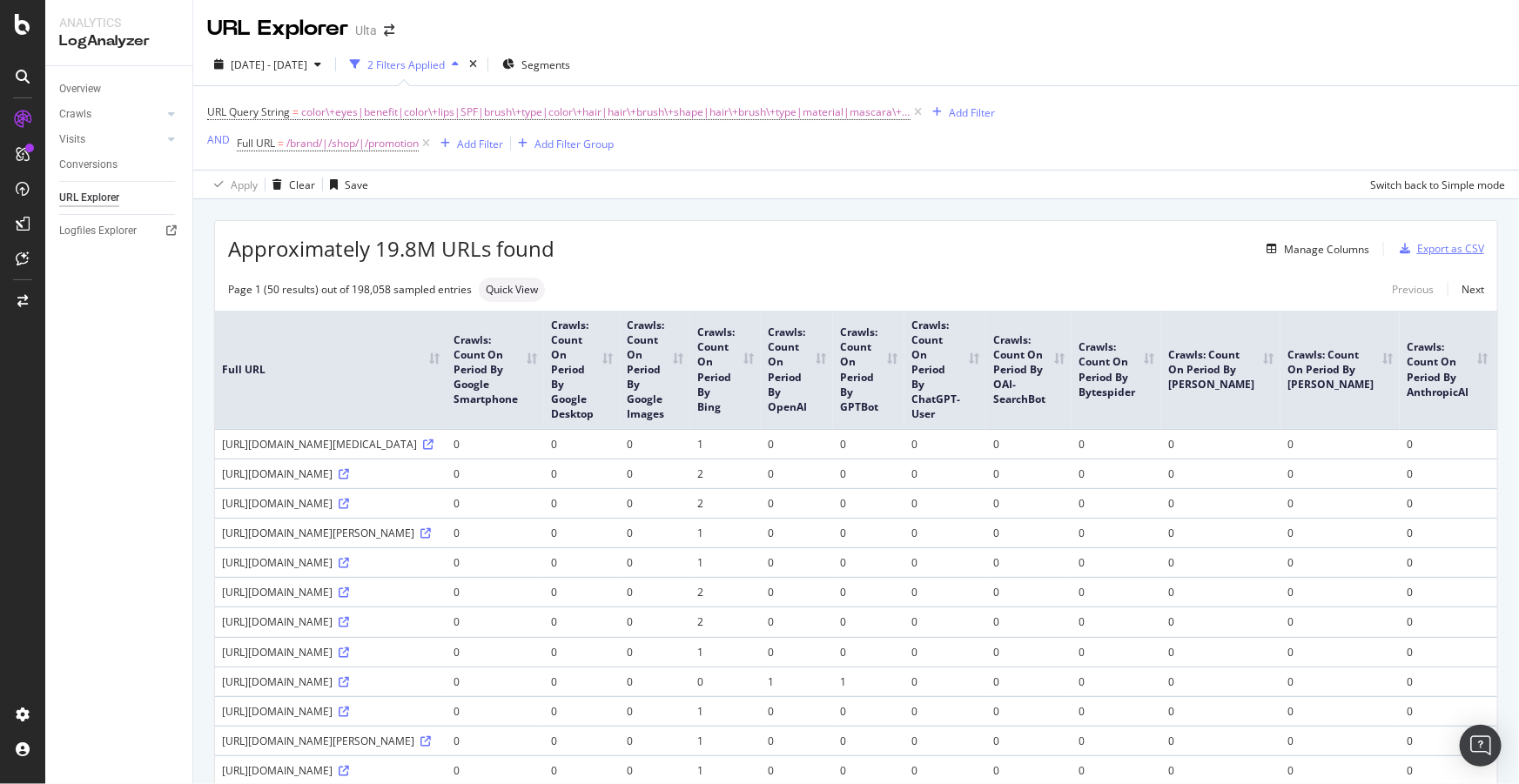
click at [1439, 248] on div "Export as CSV" at bounding box center [1451, 248] width 67 height 15
